Goal: Transaction & Acquisition: Purchase product/service

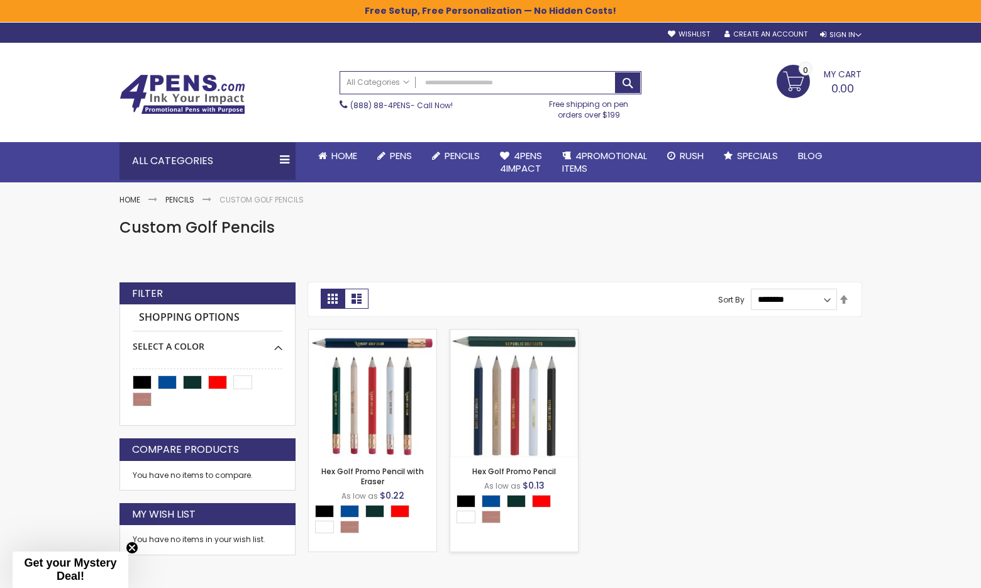
click at [519, 399] on img at bounding box center [514, 393] width 128 height 128
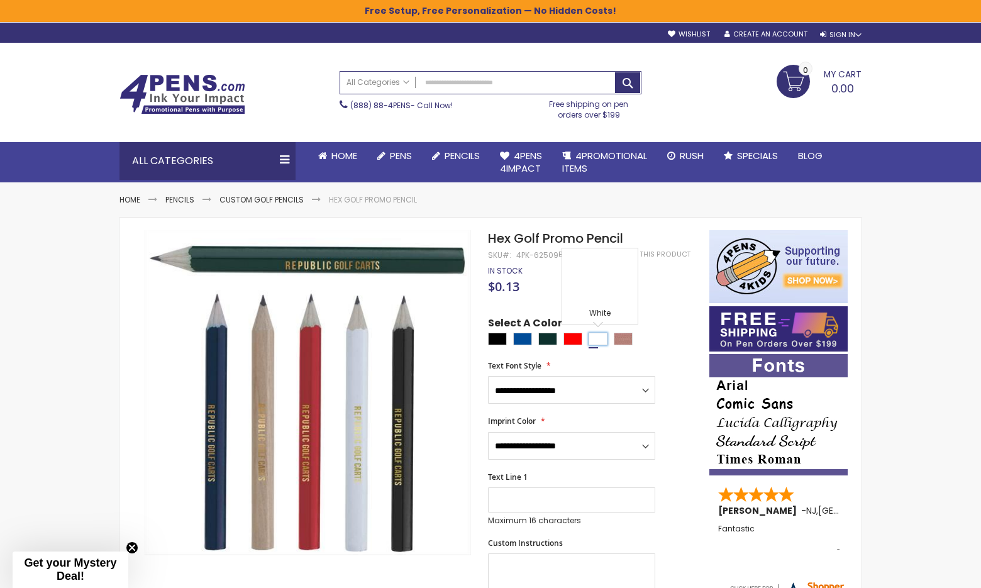
click at [599, 338] on div "White" at bounding box center [598, 339] width 19 height 13
type input "****"
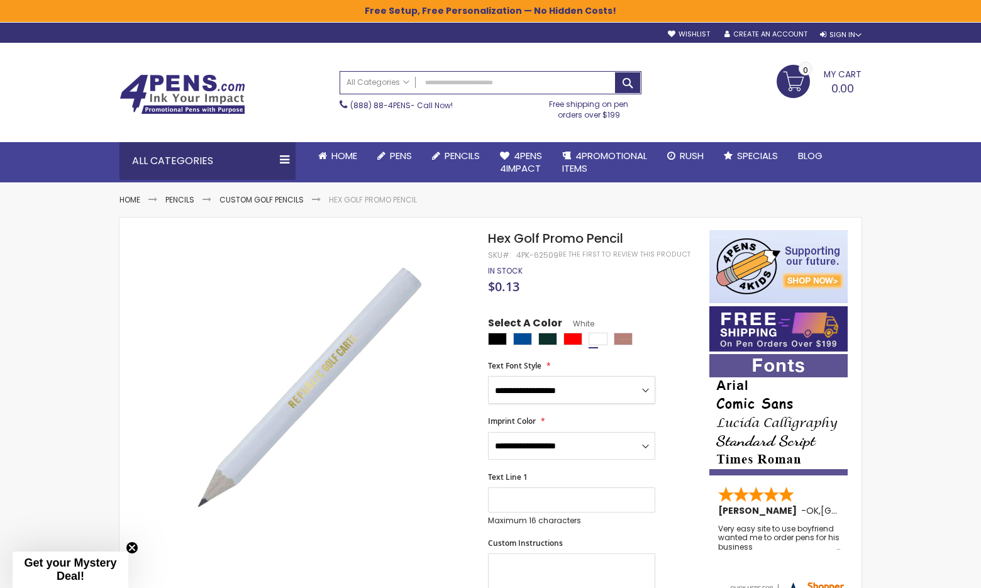
click at [566, 389] on select "**********" at bounding box center [571, 390] width 167 height 28
